Goal: Task Accomplishment & Management: Manage account settings

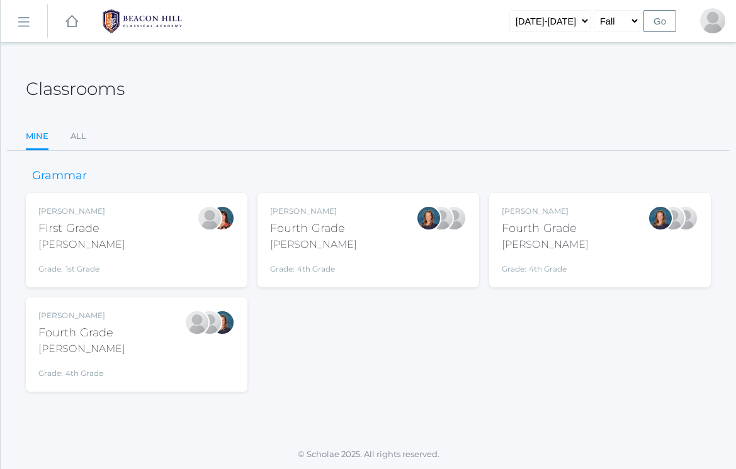
click at [156, 329] on div "Lydia Chaffin Fourth Grade Chaffin Grade: 4th Grade 04LA" at bounding box center [136, 344] width 196 height 69
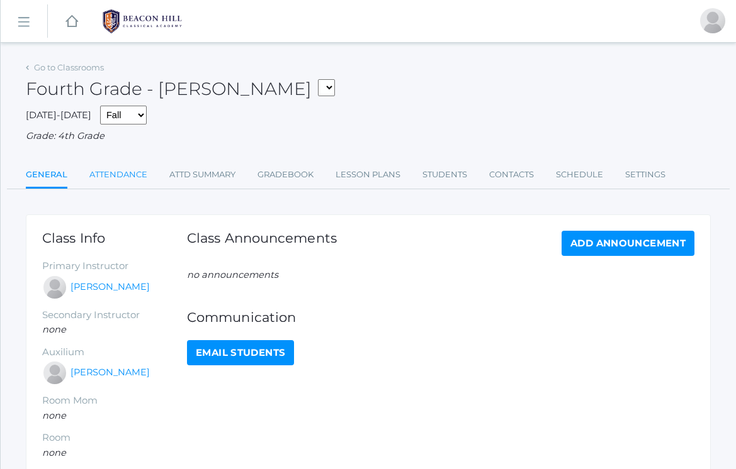
click at [128, 174] on link "Attendance" at bounding box center [118, 174] width 58 height 25
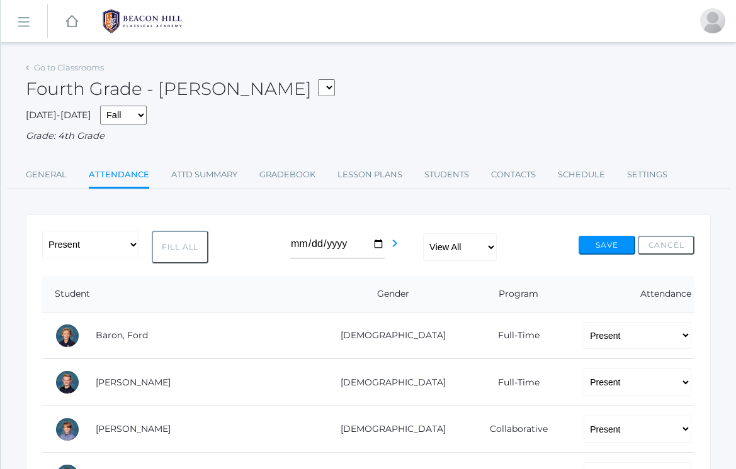
click at [291, 242] on div "-- Present Present-At-Home Tardy Excused Tardy Unexcused Absent Excused Absent …" at bounding box center [368, 247] width 652 height 33
click at [393, 242] on icon "chevron_right" at bounding box center [394, 243] width 15 height 15
click at [296, 238] on icon "chevron_left" at bounding box center [288, 243] width 15 height 15
select select
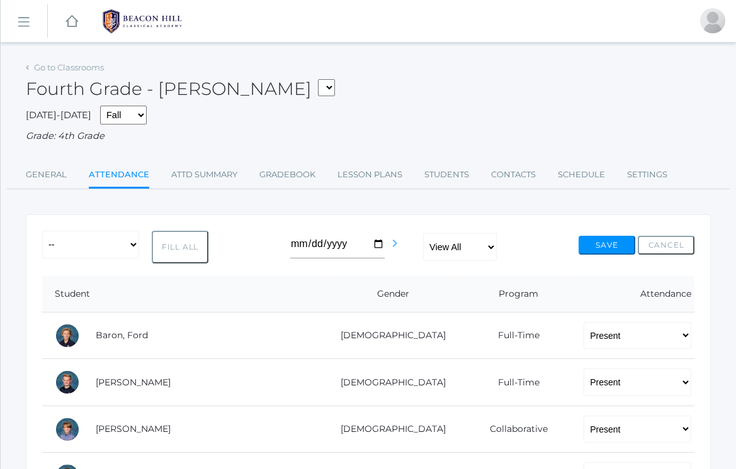
click at [387, 238] on icon "chevron_right" at bounding box center [394, 243] width 15 height 15
click at [296, 238] on icon "chevron_left" at bounding box center [288, 243] width 15 height 15
click at [391, 241] on icon "chevron_right" at bounding box center [394, 243] width 15 height 15
click at [411, 243] on icon "chevron_right" at bounding box center [403, 243] width 15 height 15
click at [296, 240] on icon "chevron_left" at bounding box center [288, 243] width 15 height 15
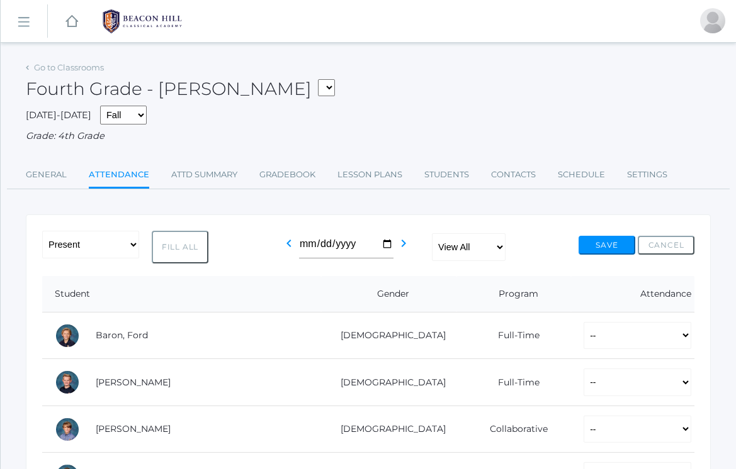
click at [296, 240] on icon "chevron_left" at bounding box center [288, 243] width 15 height 15
